Goal: Use online tool/utility

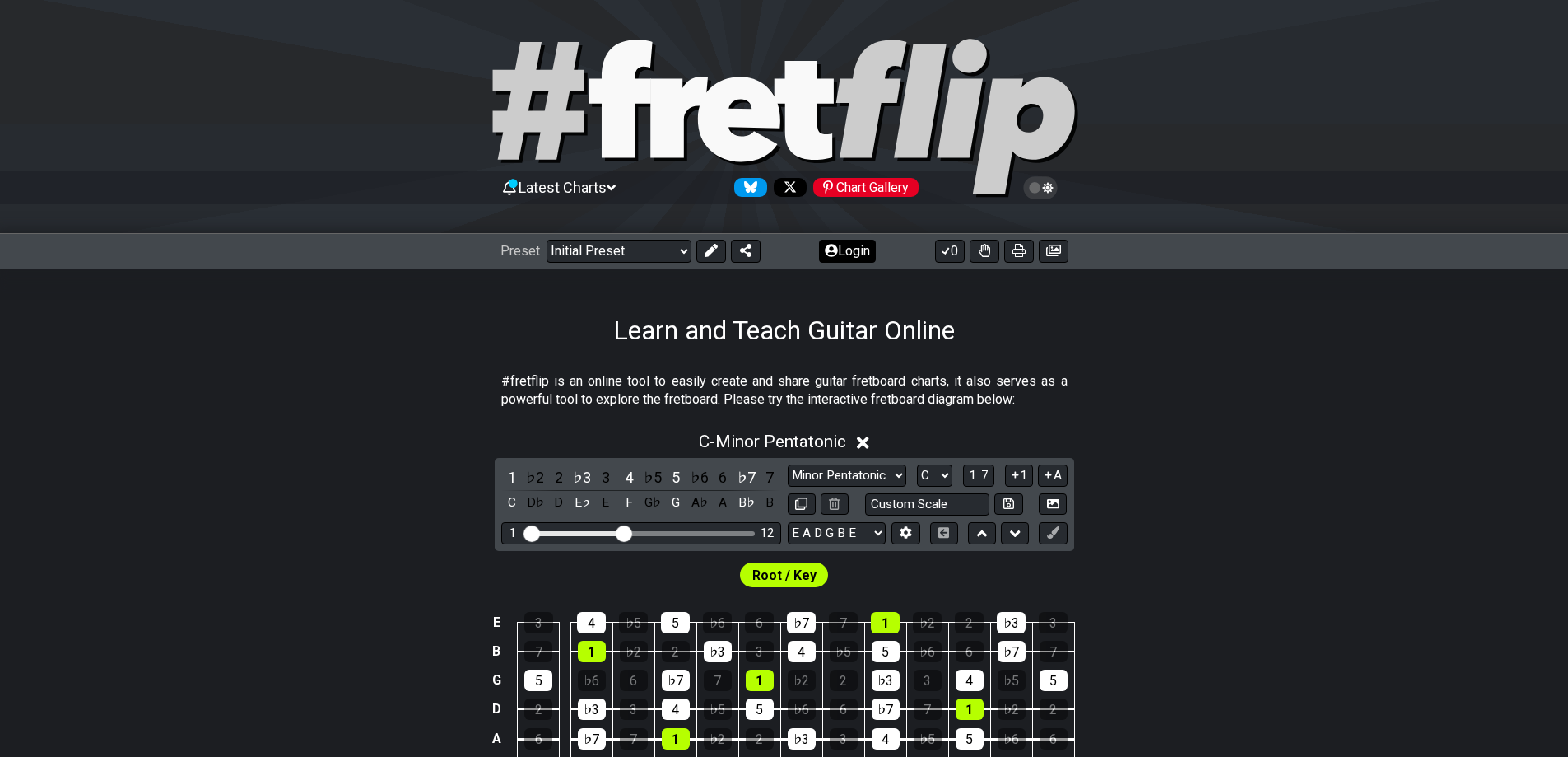
click at [857, 259] on button "Login" at bounding box center [847, 251] width 57 height 23
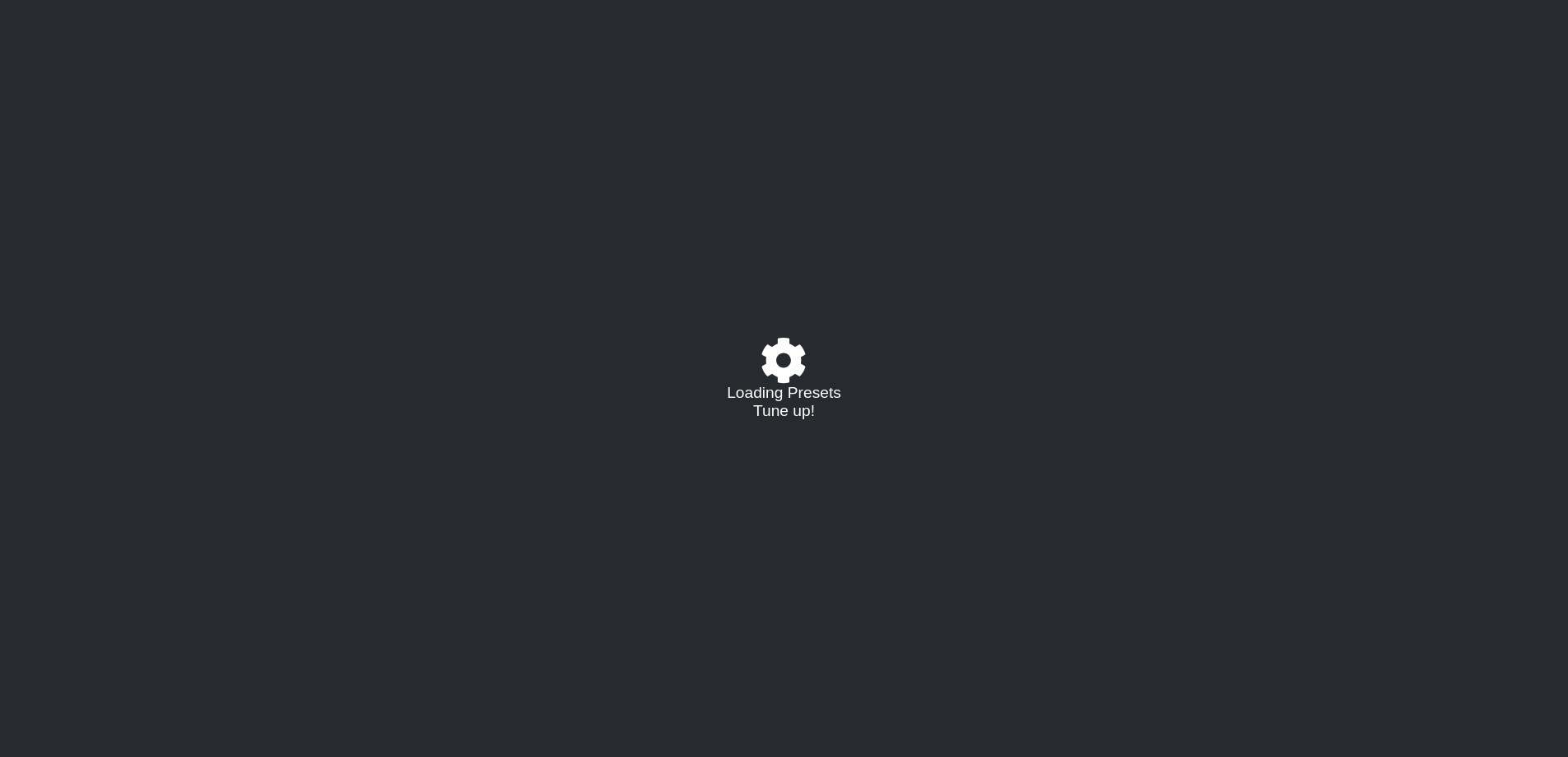
select select "C"
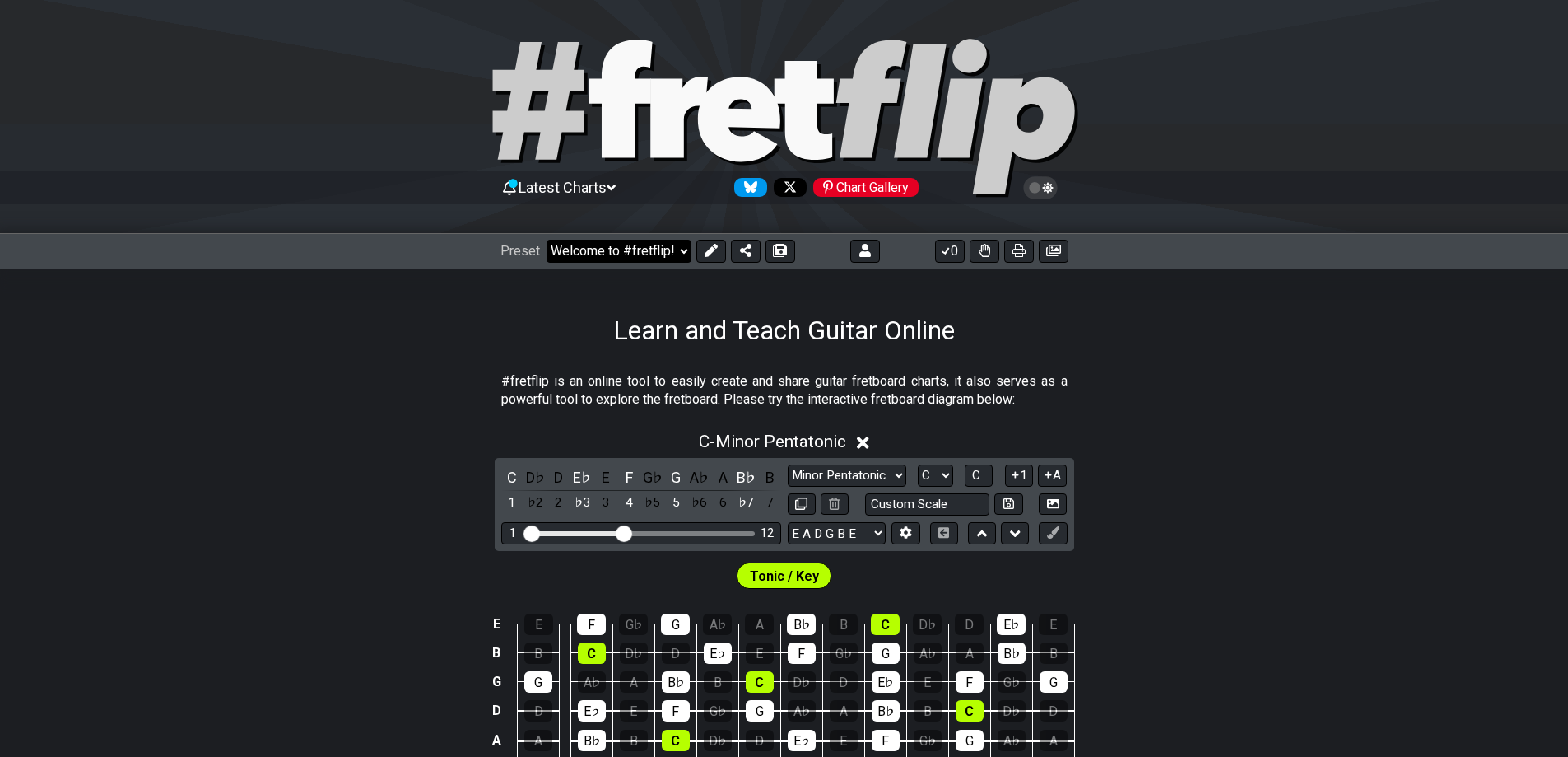
click at [621, 252] on select "Welcome to #fretflip! Initial Preset Custom Preset D Standard F Aeolian Learn a…" at bounding box center [619, 251] width 145 height 23
click at [547, 240] on select "Welcome to #fretflip! Initial Preset Custom Preset D Standard F Aeolian Learn a…" at bounding box center [619, 251] width 145 height 23
select select "/user-defined"
select select "A"
select select "Testing 1, 3 and 4"
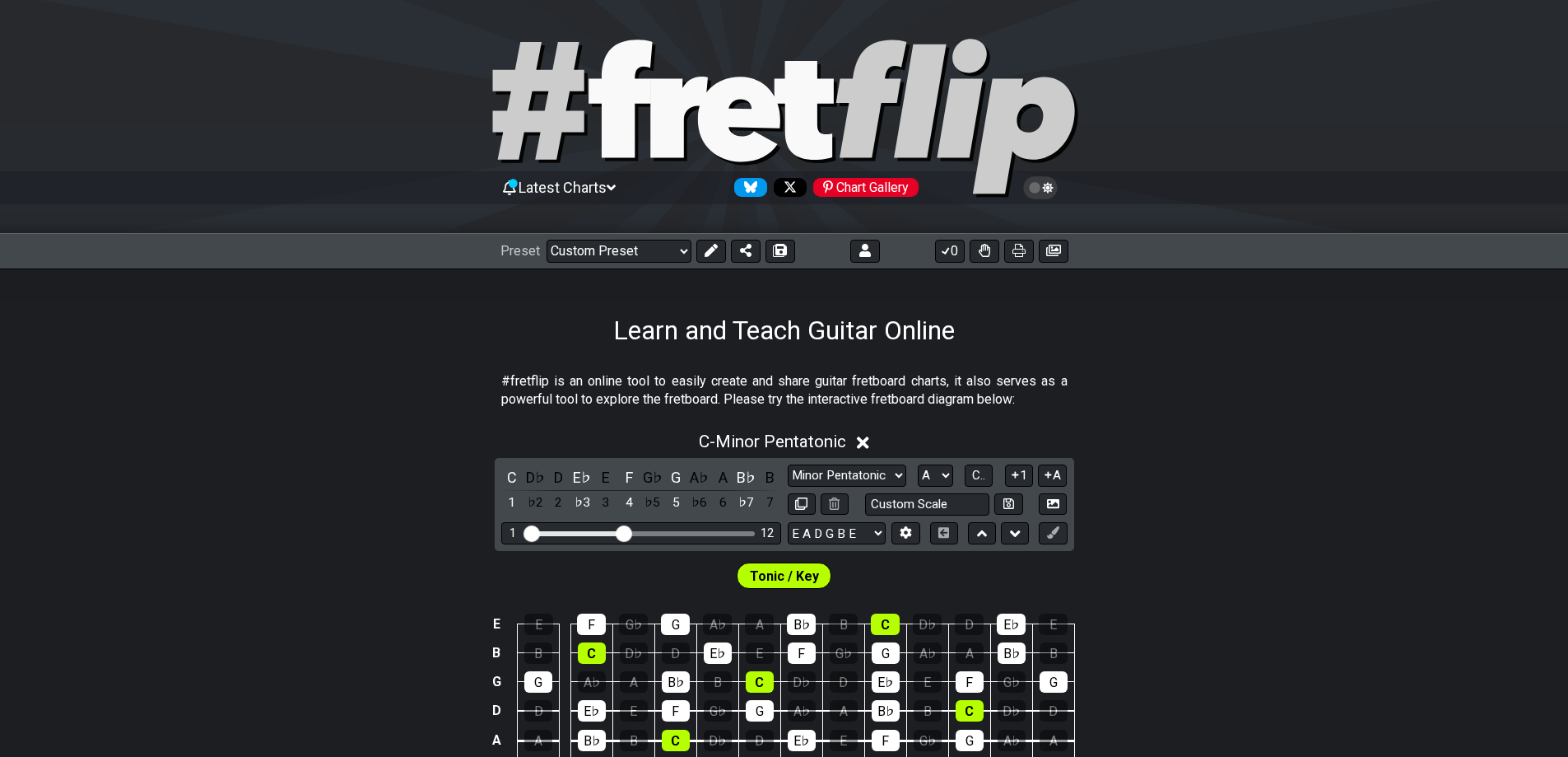
select select "C"
select select "A"
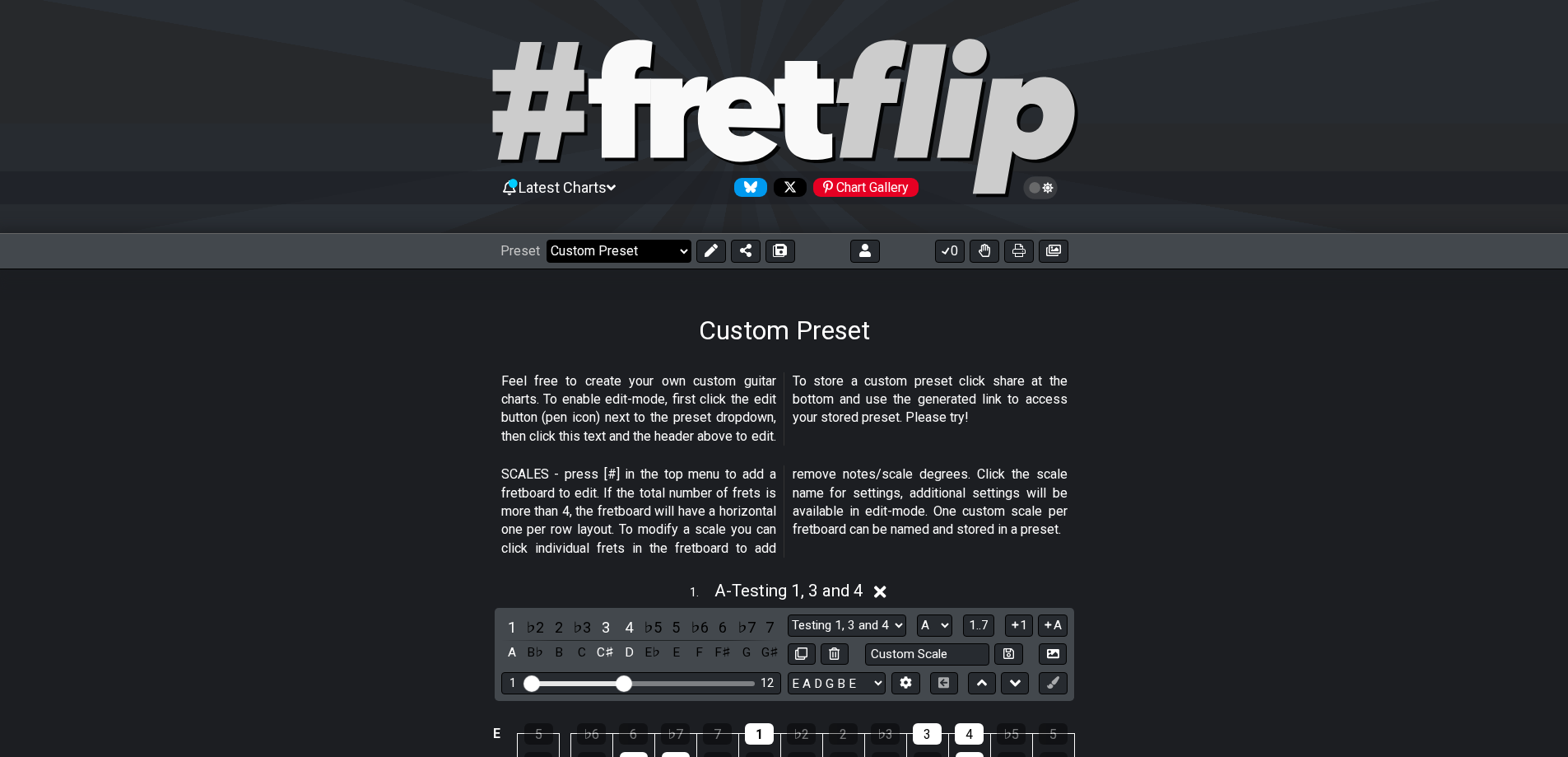
click at [643, 246] on select "Welcome to #fretflip! Initial Preset Custom Preset D Standard F Aeolian Learn a…" at bounding box center [619, 251] width 145 height 23
click at [547, 240] on select "Welcome to #fretflip! Initial Preset Custom Preset D Standard F Aeolian Learn a…" at bounding box center [619, 251] width 145 height 23
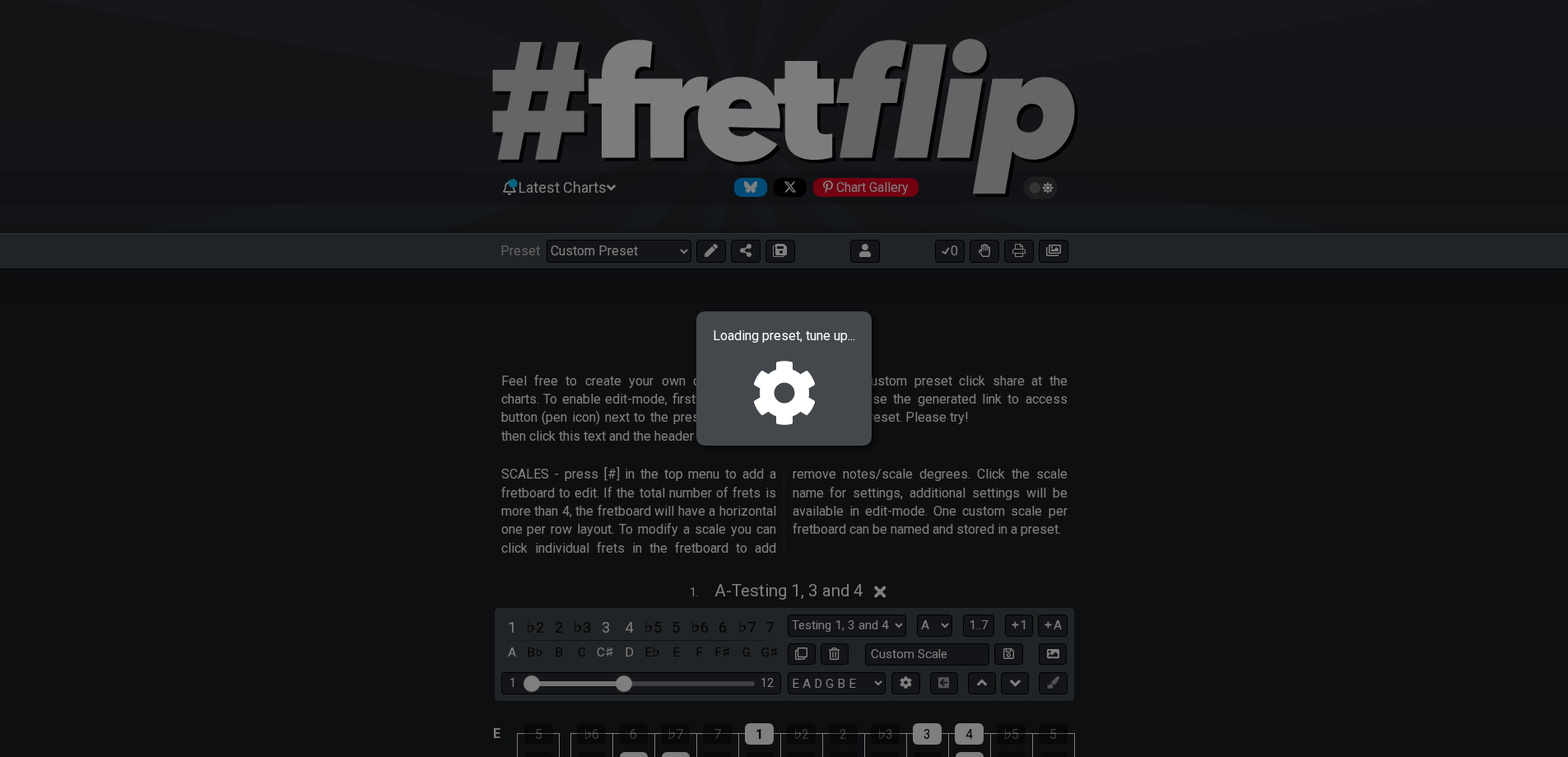
select select "/02EZQGT7"
select select "F"
select select "Minor / Aeolian"
select select "D G C F A D"
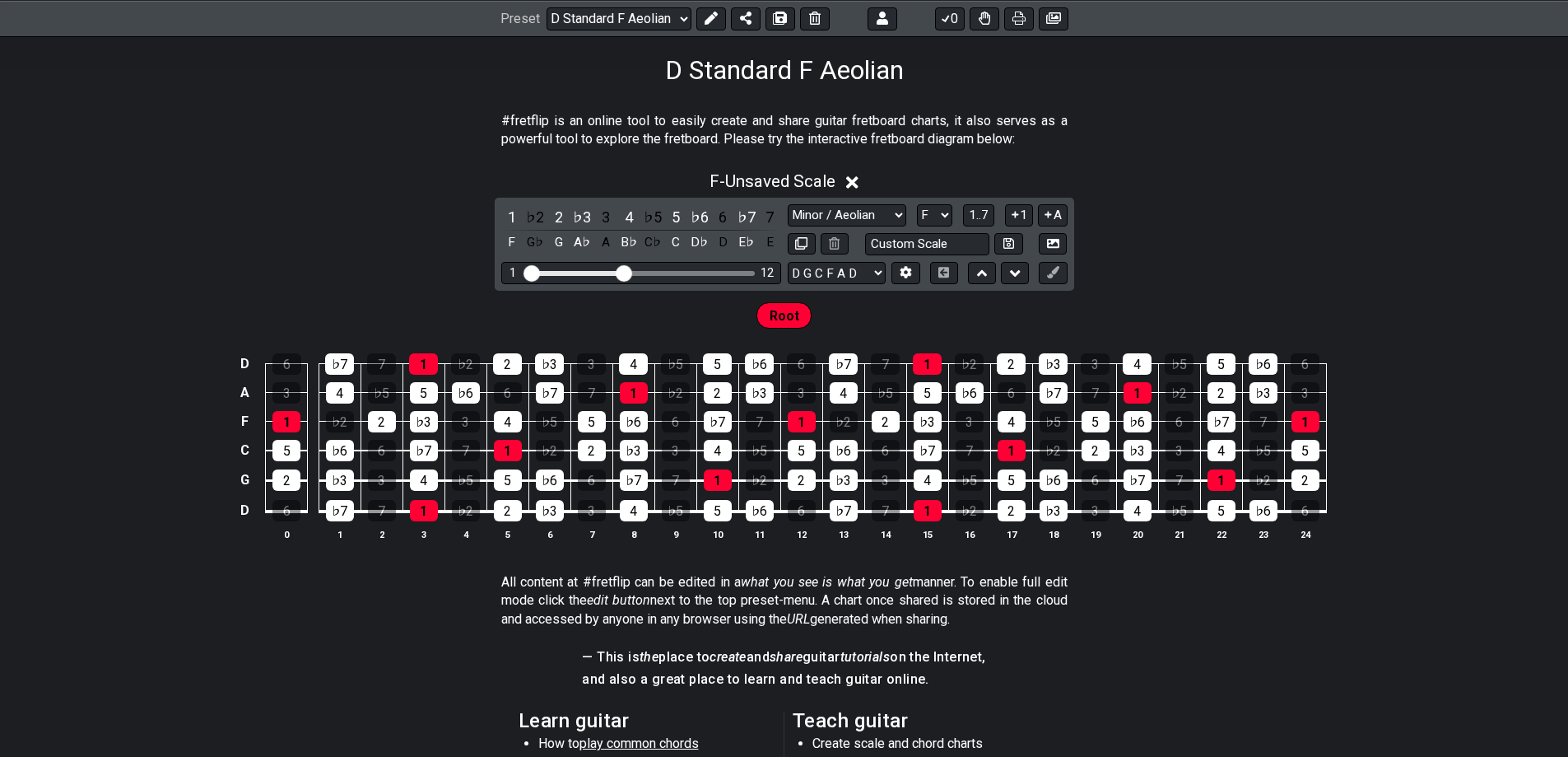
scroll to position [274, 0]
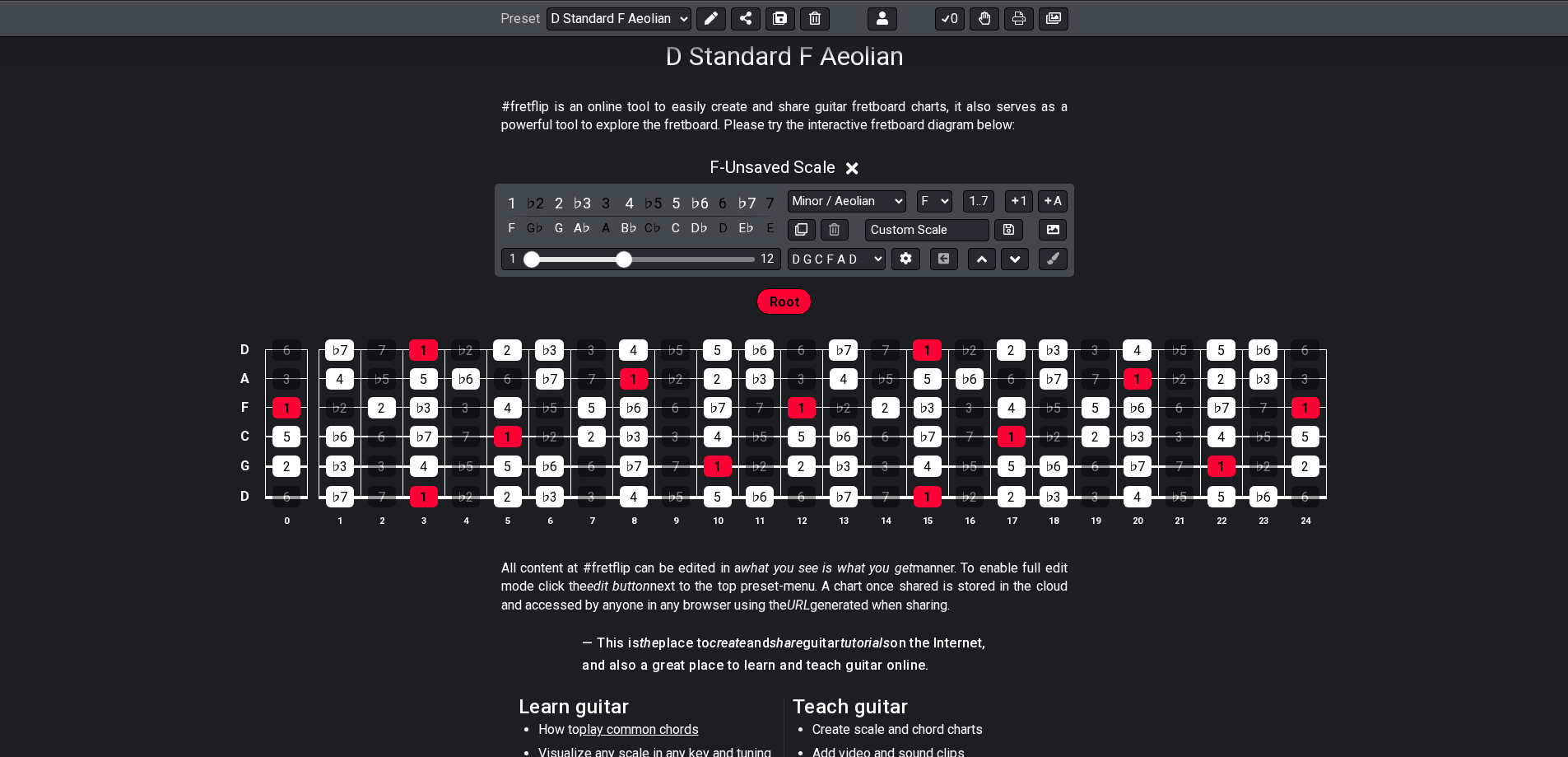
click at [1173, 238] on div "F - Unsaved Scale 1 ♭2 2 ♭3 3 4 ♭5 5 ♭6 6 ♭7 7 F G♭ G A♭ A B♭ C♭ C D♭ D E♭ E Mi…" at bounding box center [784, 349] width 1568 height 402
